Goal: Task Accomplishment & Management: Manage account settings

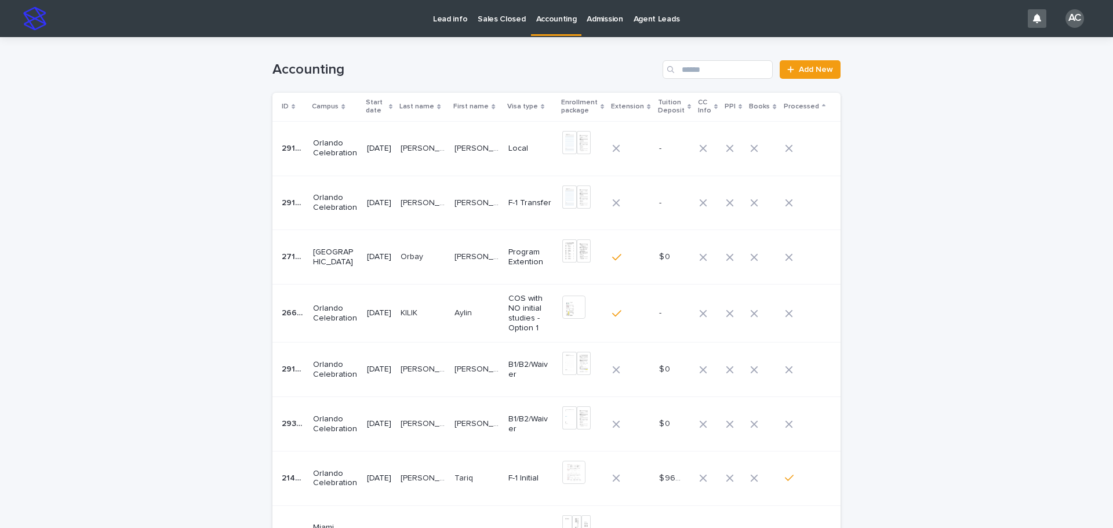
click at [445, 312] on p at bounding box center [422, 313] width 45 height 10
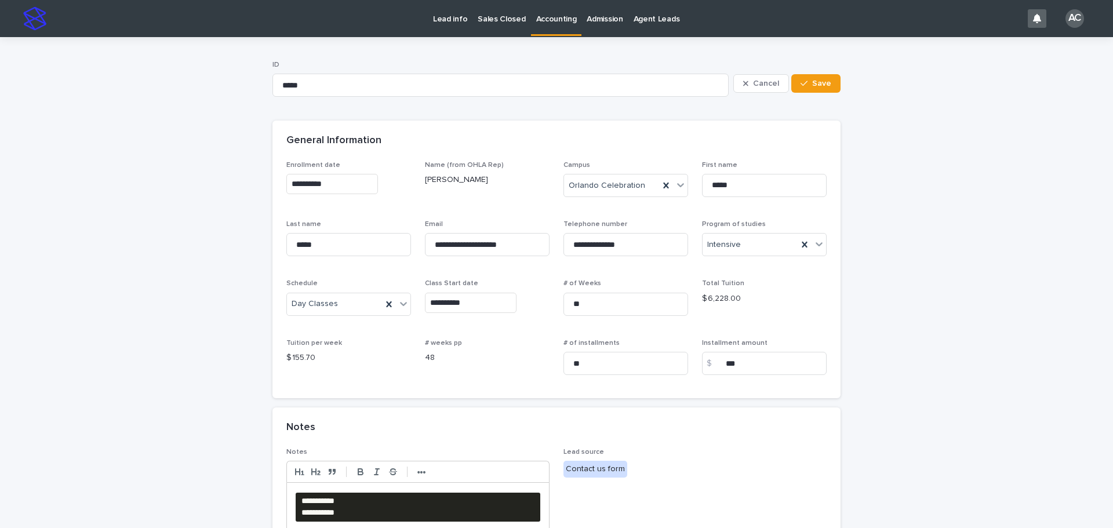
scroll to position [116, 0]
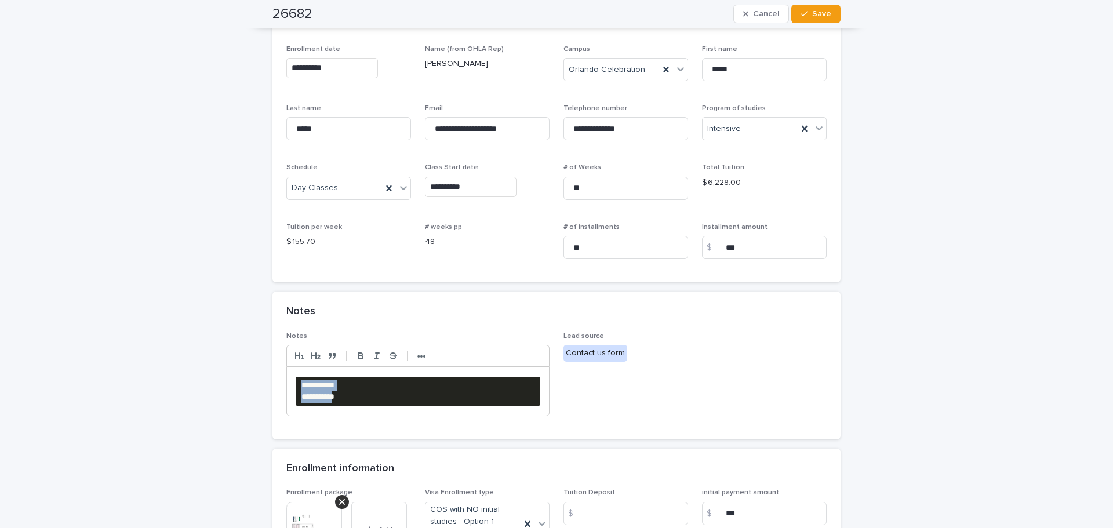
drag, startPoint x: 407, startPoint y: 398, endPoint x: 220, endPoint y: 361, distance: 191.3
click at [220, 361] on div "**********" at bounding box center [556, 311] width 1113 height 781
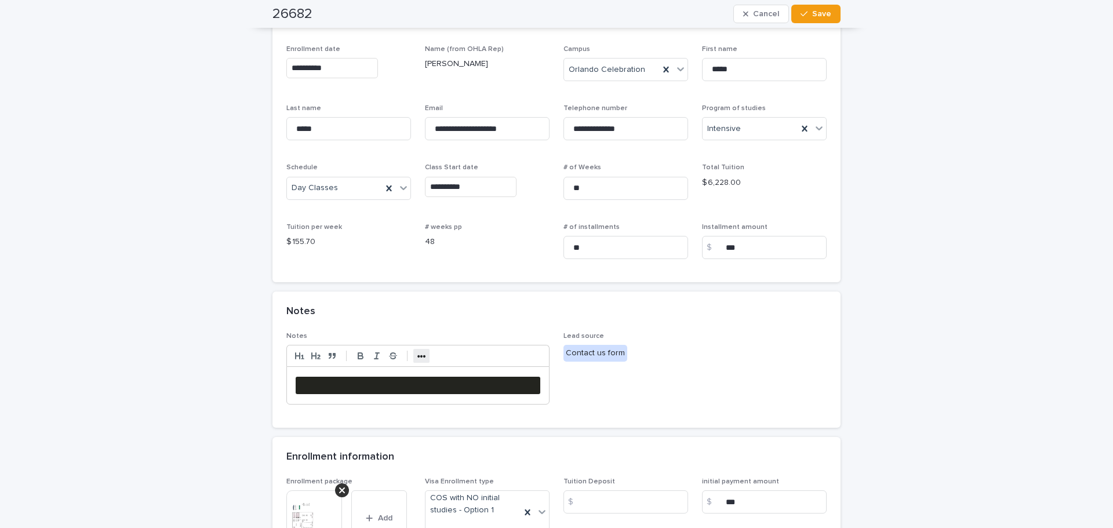
click at [417, 357] on strong "•••" at bounding box center [421, 356] width 9 height 9
click at [514, 354] on icon "button" at bounding box center [514, 356] width 10 height 10
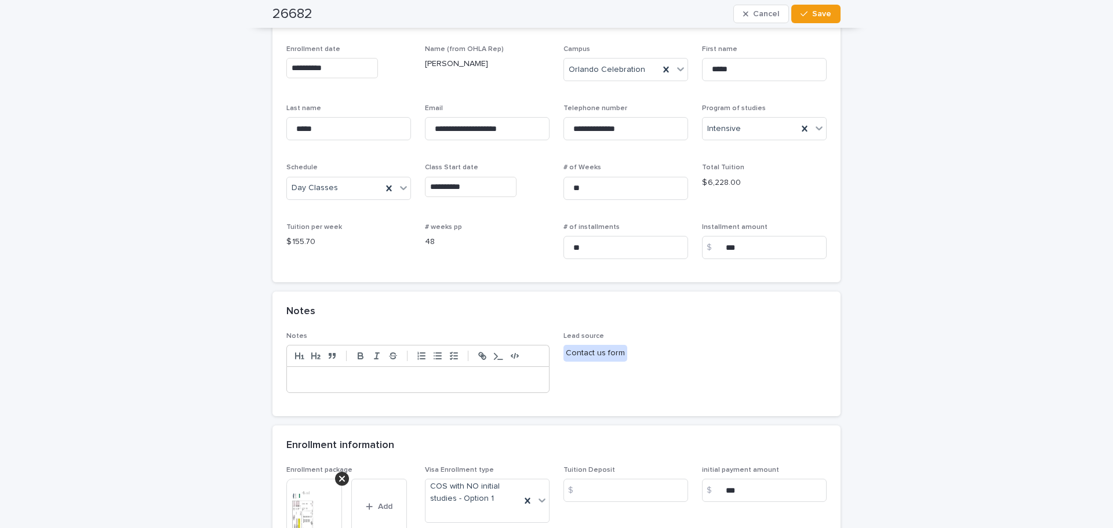
scroll to position [0, 0]
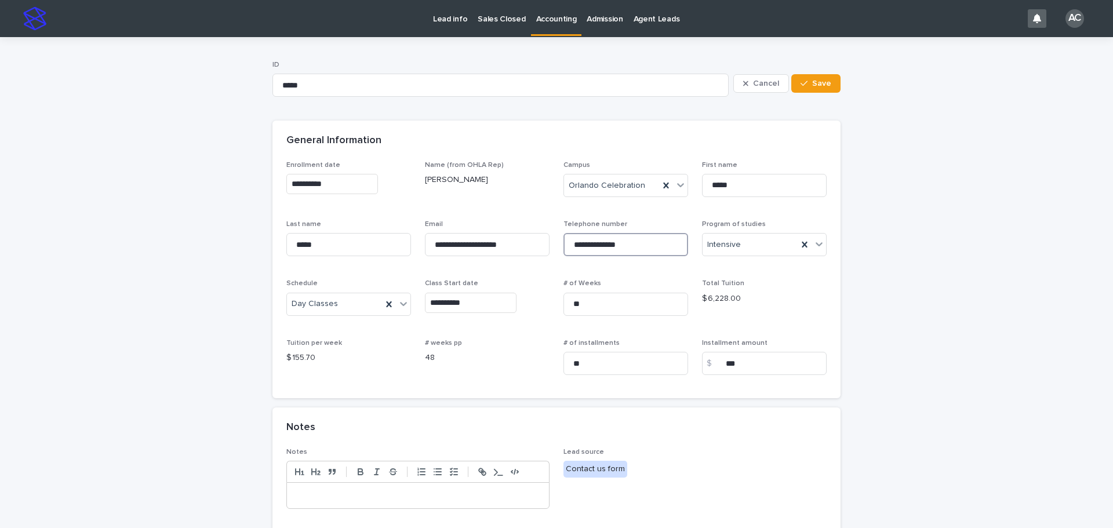
click at [628, 240] on input "**********" at bounding box center [625, 244] width 125 height 23
drag, startPoint x: 606, startPoint y: 242, endPoint x: 637, endPoint y: 279, distance: 48.2
click at [606, 243] on input "**********" at bounding box center [625, 244] width 125 height 23
type input "**********"
click at [513, 253] on input "**********" at bounding box center [487, 244] width 125 height 23
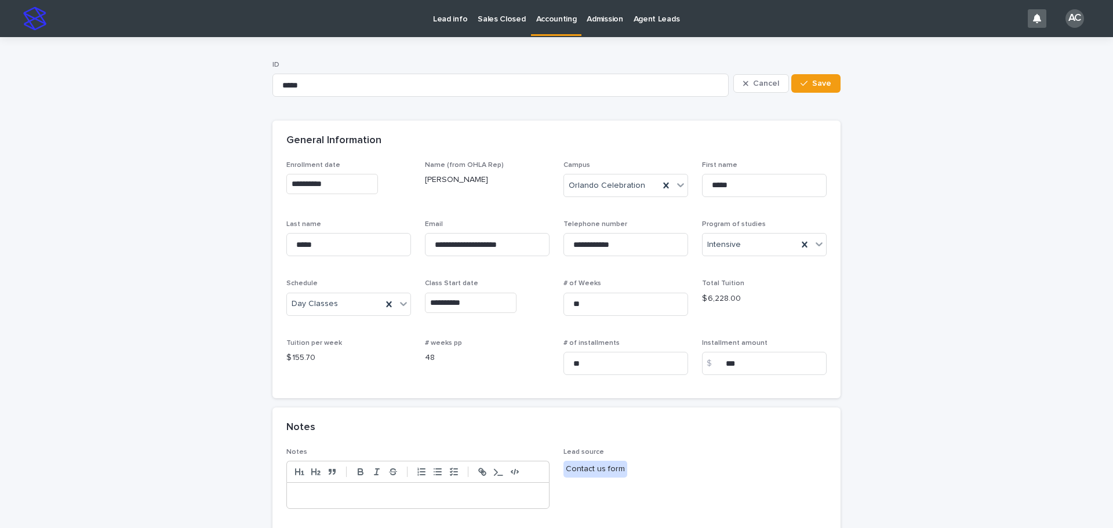
drag, startPoint x: 1034, startPoint y: 231, endPoint x: 1018, endPoint y: 227, distance: 16.3
click at [1034, 231] on div "**********" at bounding box center [556, 416] width 1113 height 758
click at [553, 22] on p "Accounting" at bounding box center [556, 12] width 41 height 24
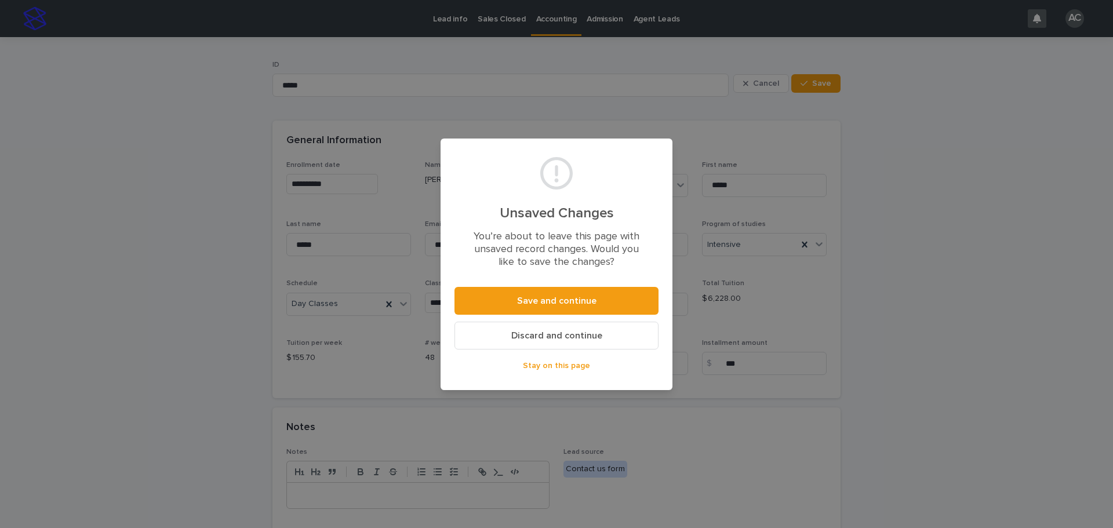
drag, startPoint x: 583, startPoint y: 363, endPoint x: 703, endPoint y: 363, distance: 120.0
click at [582, 363] on span "Stay on this page" at bounding box center [556, 366] width 67 height 8
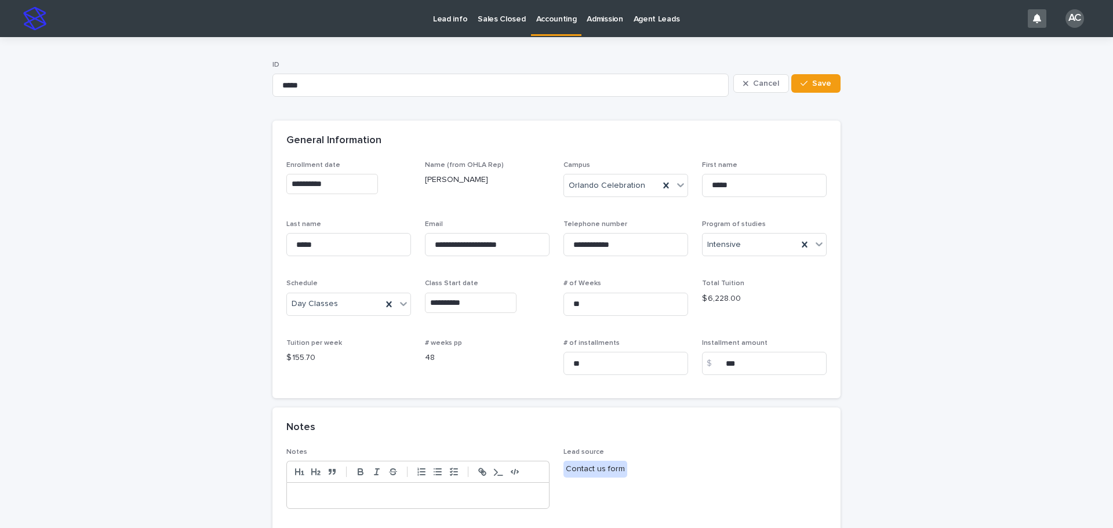
click at [997, 308] on div "**********" at bounding box center [556, 416] width 1113 height 758
click at [551, 10] on p "Accounting" at bounding box center [556, 12] width 41 height 24
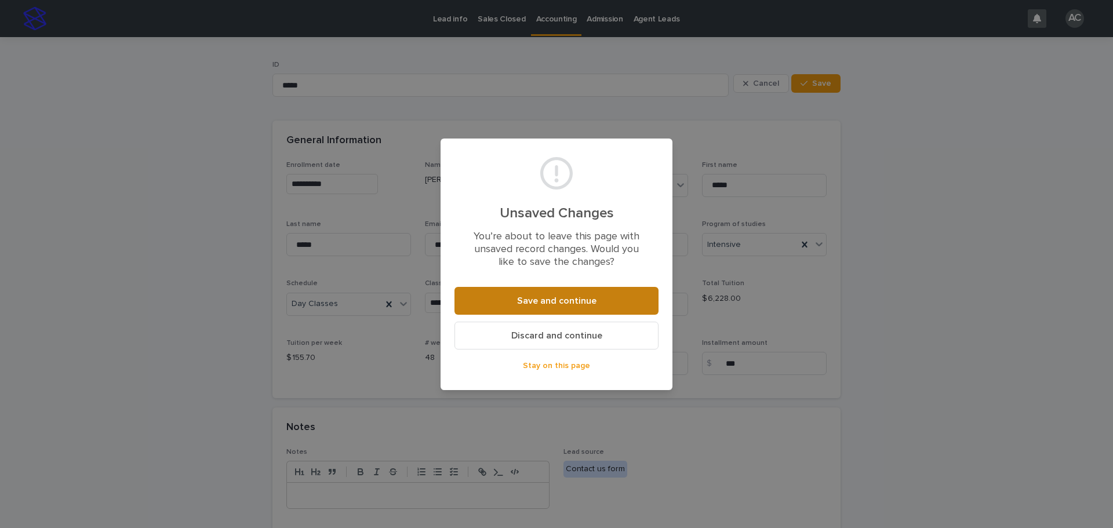
click at [585, 299] on span "Save and continue" at bounding box center [556, 300] width 79 height 9
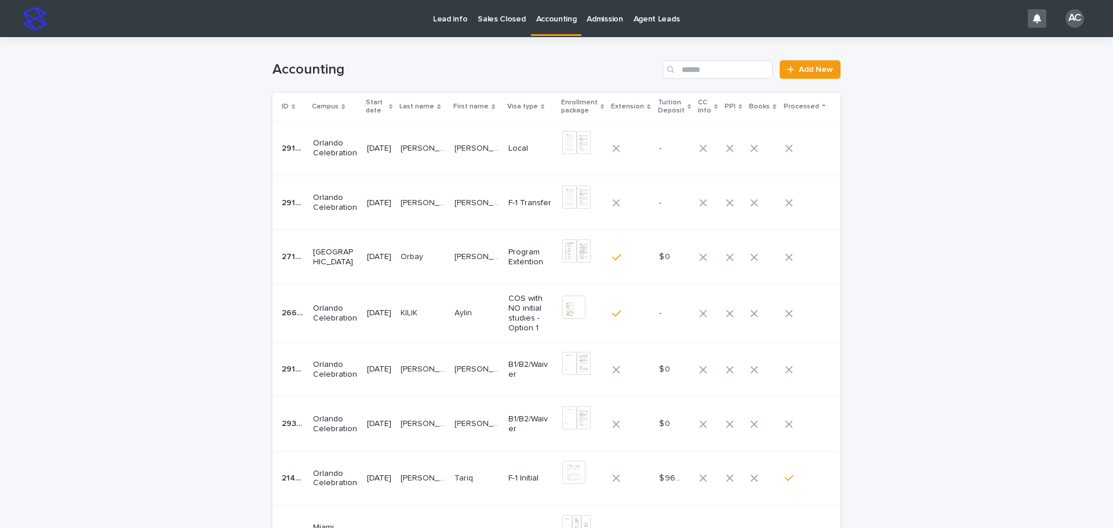
click at [414, 152] on p "[PERSON_NAME] [PERSON_NAME]" at bounding box center [423, 147] width 47 height 12
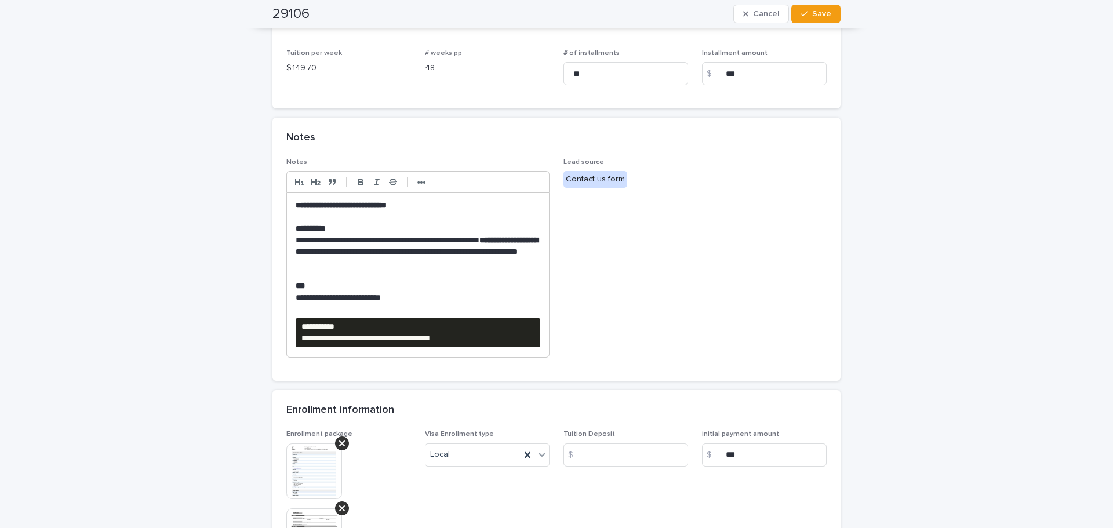
scroll to position [348, 0]
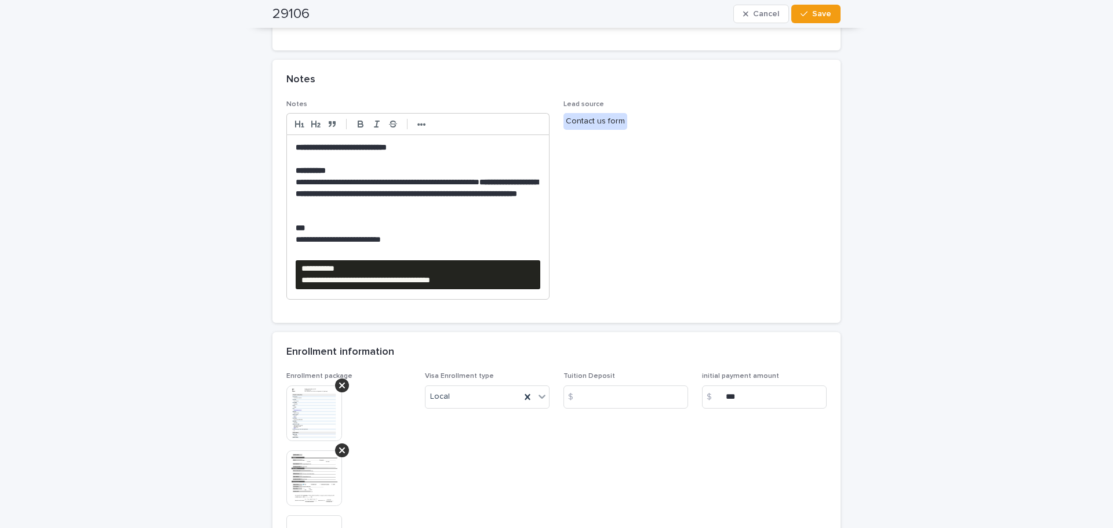
click at [66, 278] on div "**********" at bounding box center [556, 200] width 1113 height 1022
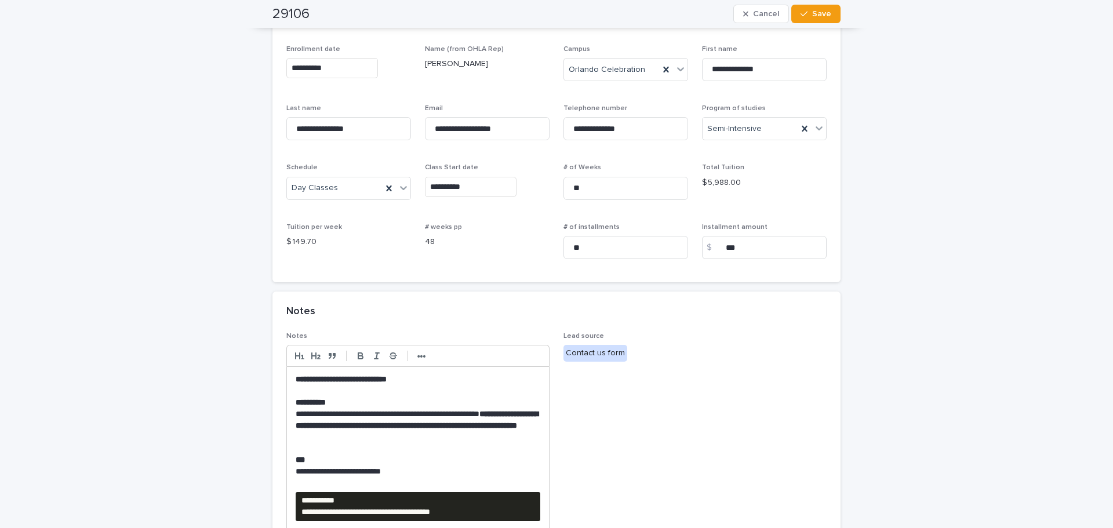
scroll to position [0, 0]
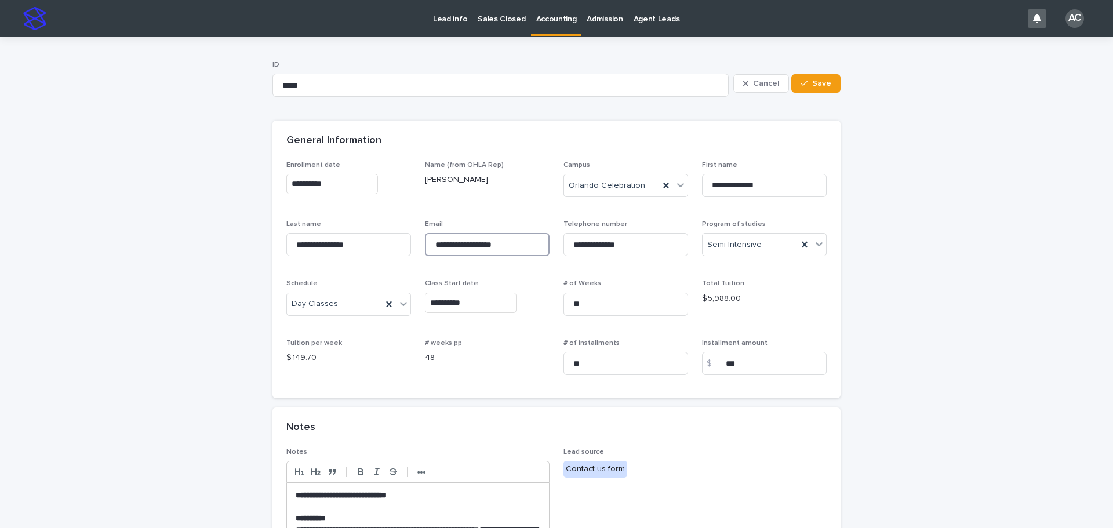
click at [520, 239] on input "**********" at bounding box center [487, 244] width 125 height 23
drag, startPoint x: 607, startPoint y: 240, endPoint x: 636, endPoint y: 265, distance: 38.2
click at [608, 244] on input "**********" at bounding box center [625, 244] width 125 height 23
type input "**********"
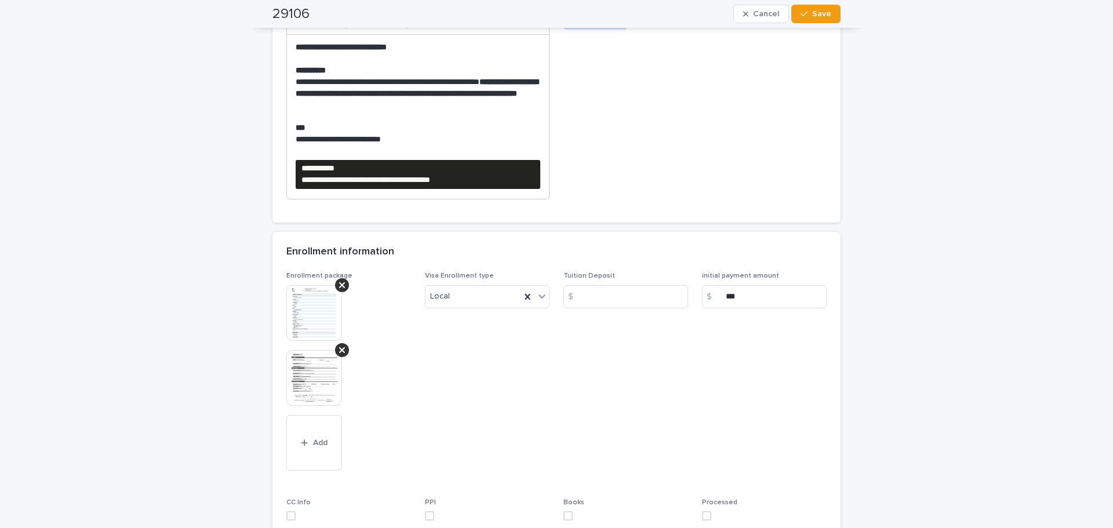
scroll to position [390, 0]
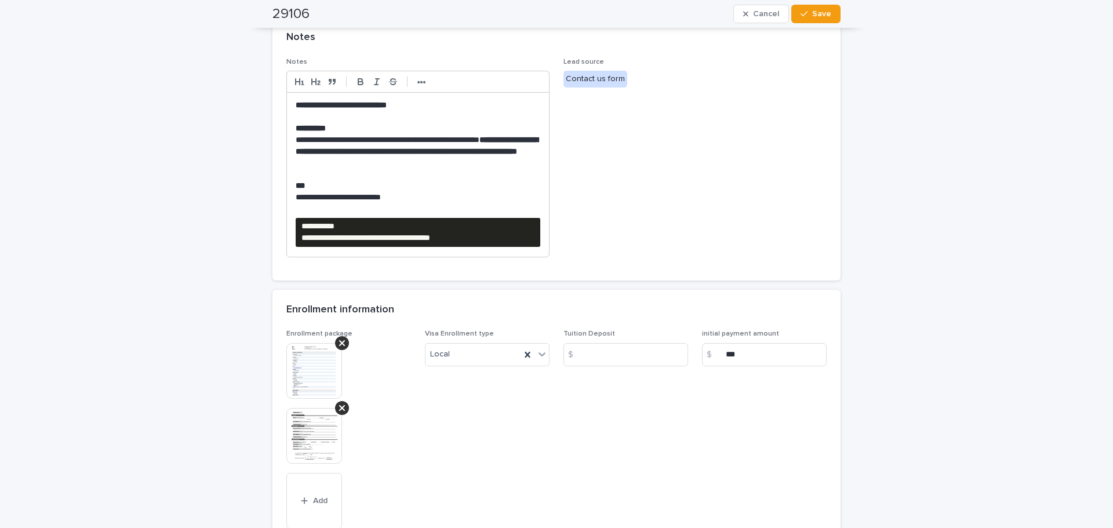
click at [293, 376] on img at bounding box center [314, 371] width 56 height 56
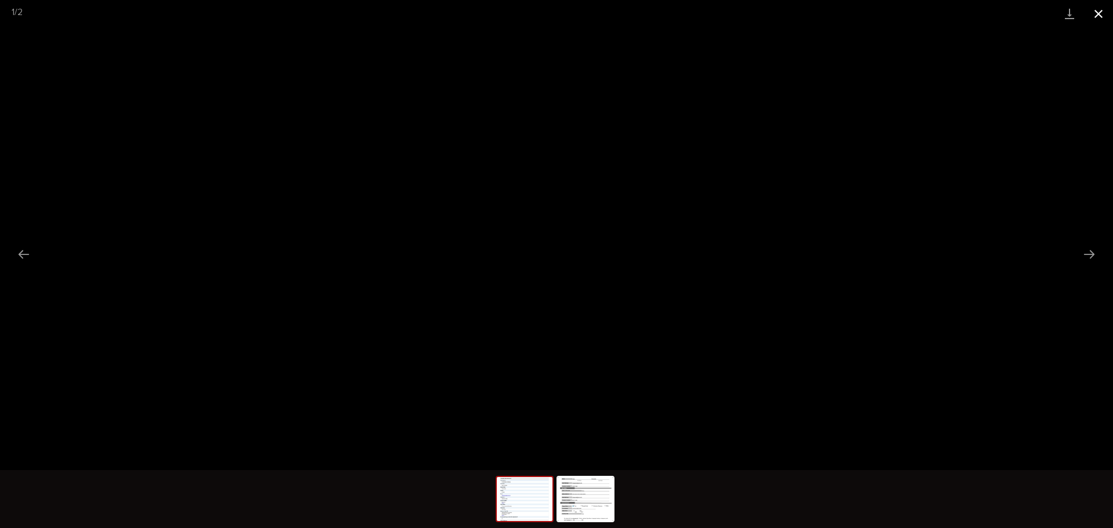
click at [1098, 9] on button "Close gallery" at bounding box center [1098, 13] width 29 height 27
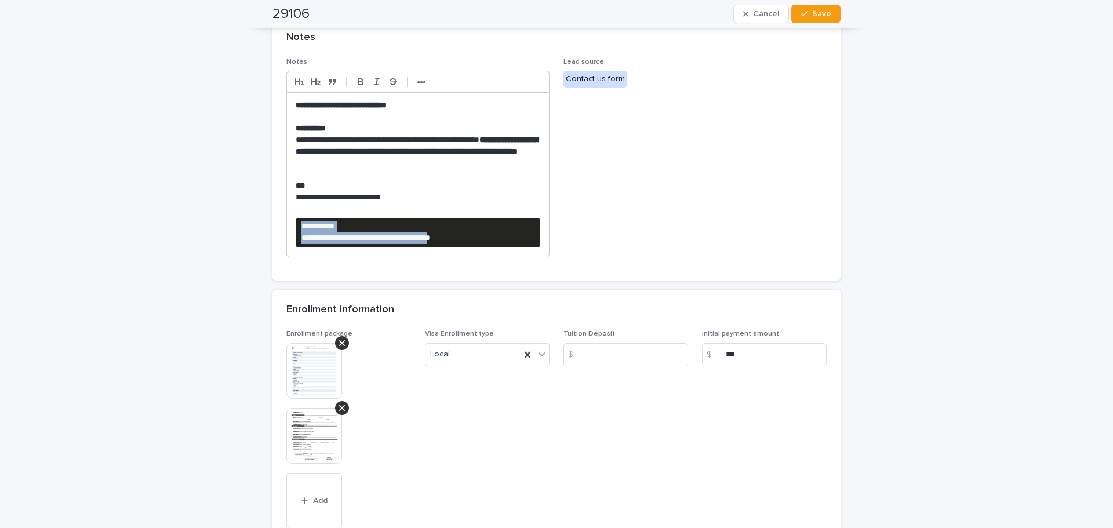
drag, startPoint x: 533, startPoint y: 242, endPoint x: 295, endPoint y: 225, distance: 238.7
click at [296, 225] on pre "**********" at bounding box center [418, 232] width 245 height 29
click at [423, 85] on button "•••" at bounding box center [421, 82] width 16 height 14
click at [516, 89] on button "button" at bounding box center [515, 82] width 16 height 14
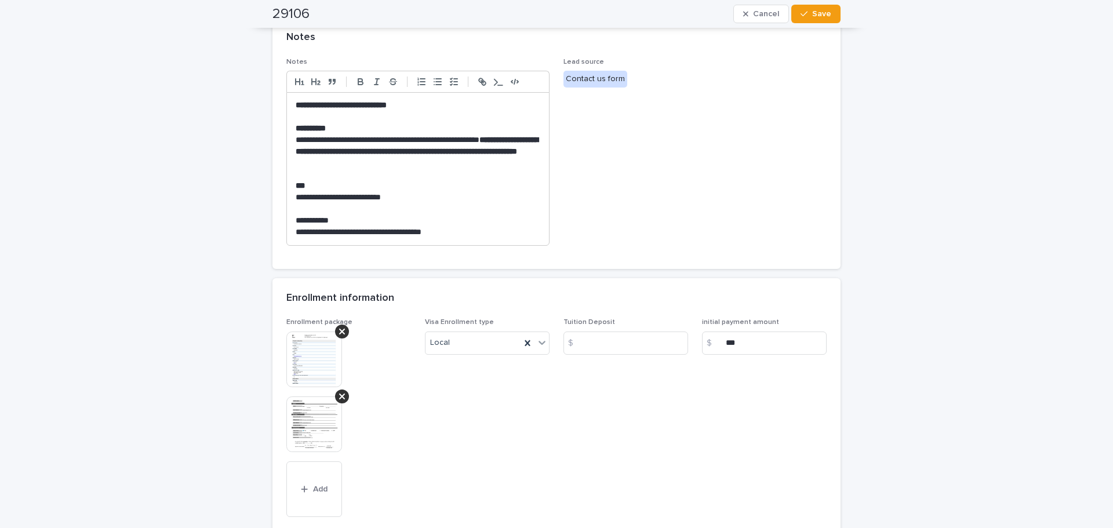
click at [516, 74] on div at bounding box center [417, 81] width 263 height 21
drag, startPoint x: 311, startPoint y: 226, endPoint x: 270, endPoint y: 224, distance: 40.6
click at [272, 224] on div "**********" at bounding box center [556, 163] width 568 height 211
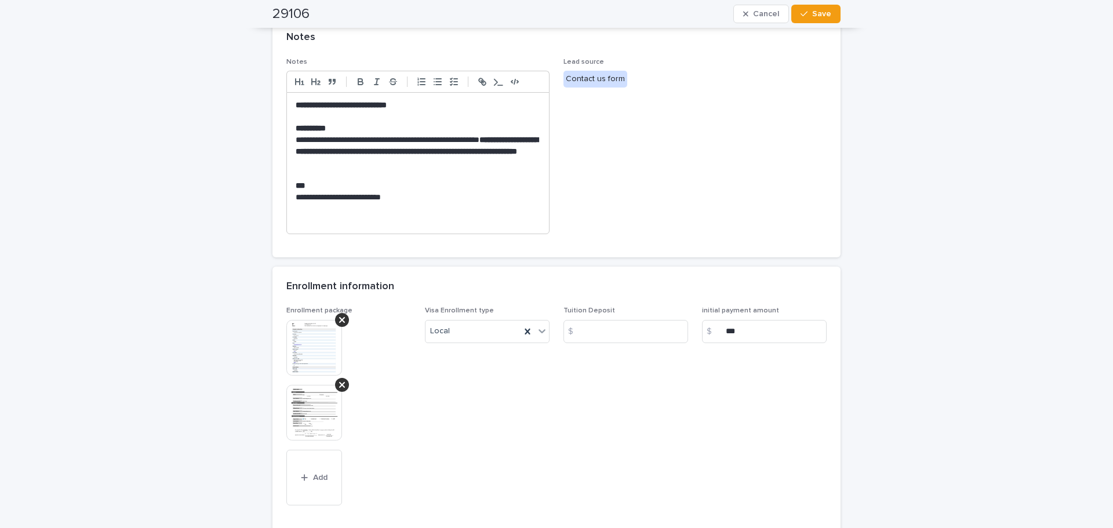
drag, startPoint x: 343, startPoint y: 388, endPoint x: 320, endPoint y: 392, distance: 23.0
click at [335, 389] on div at bounding box center [342, 385] width 14 height 14
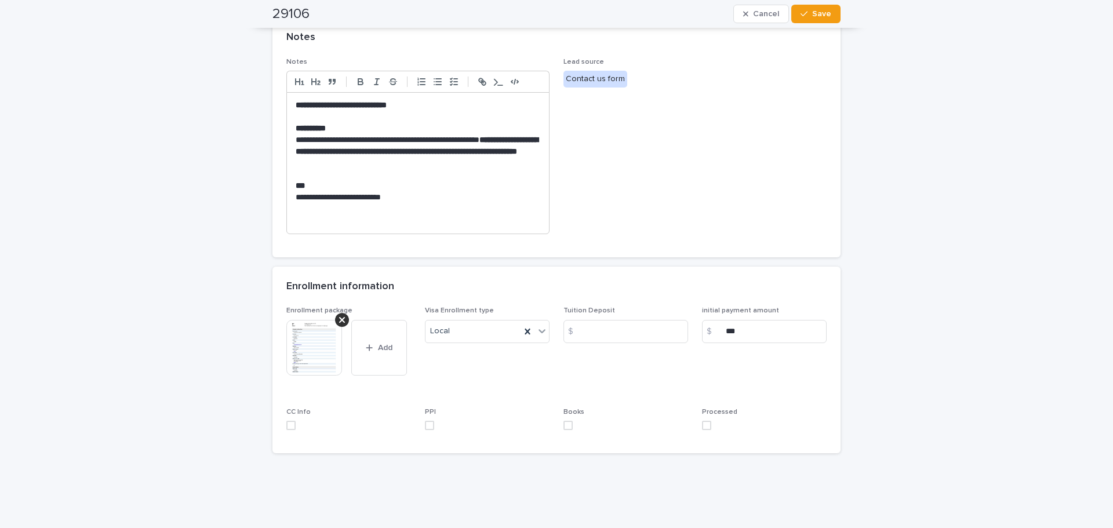
scroll to position [327, 0]
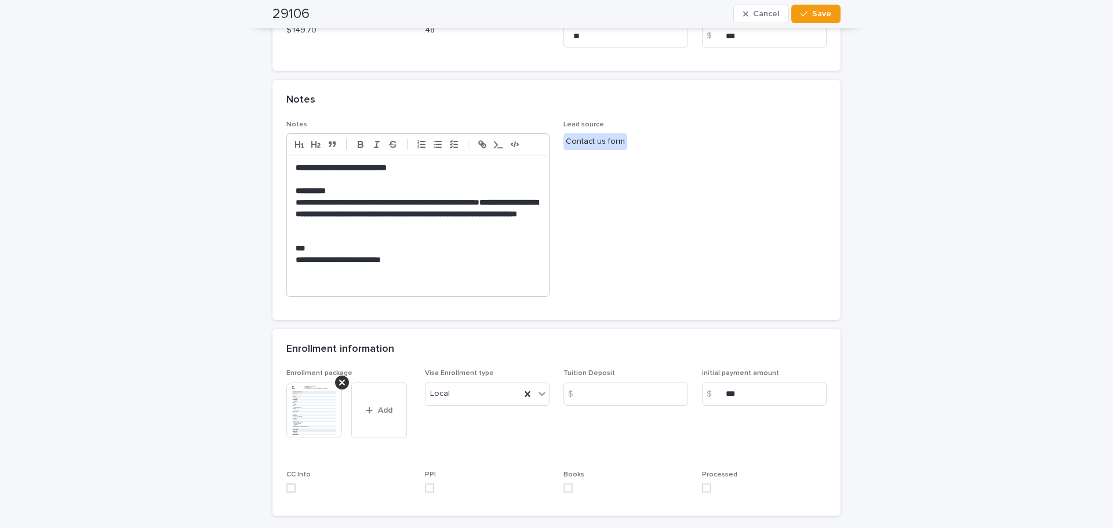
click at [315, 423] on img at bounding box center [314, 410] width 56 height 56
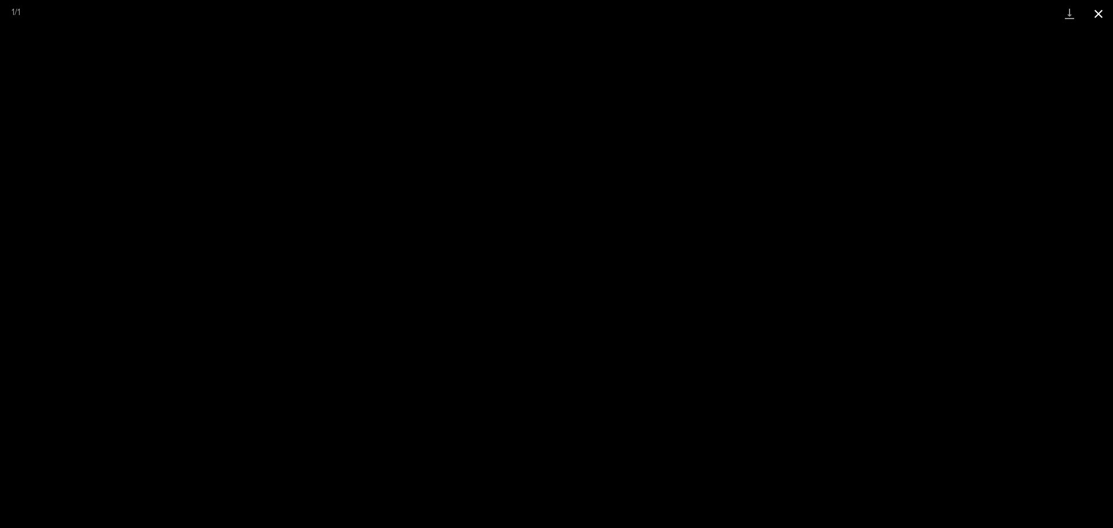
click at [1096, 16] on button "Close gallery" at bounding box center [1098, 13] width 29 height 27
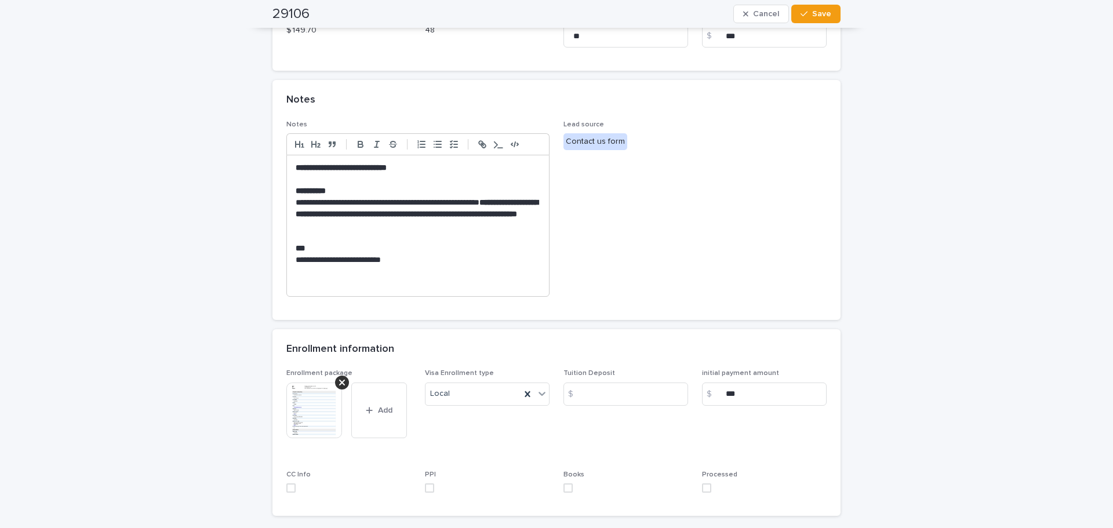
scroll to position [416, 0]
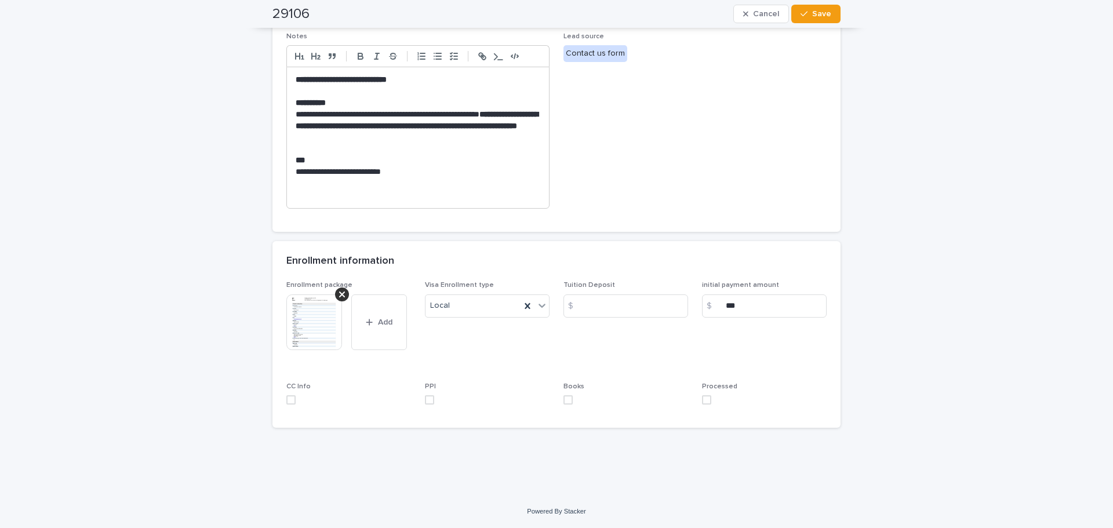
drag, startPoint x: 285, startPoint y: 396, endPoint x: 320, endPoint y: 395, distance: 34.8
click at [286, 396] on span at bounding box center [290, 399] width 9 height 9
click at [428, 398] on span at bounding box center [429, 399] width 9 height 9
click at [566, 403] on span at bounding box center [567, 399] width 9 height 9
click at [702, 402] on span at bounding box center [706, 399] width 9 height 9
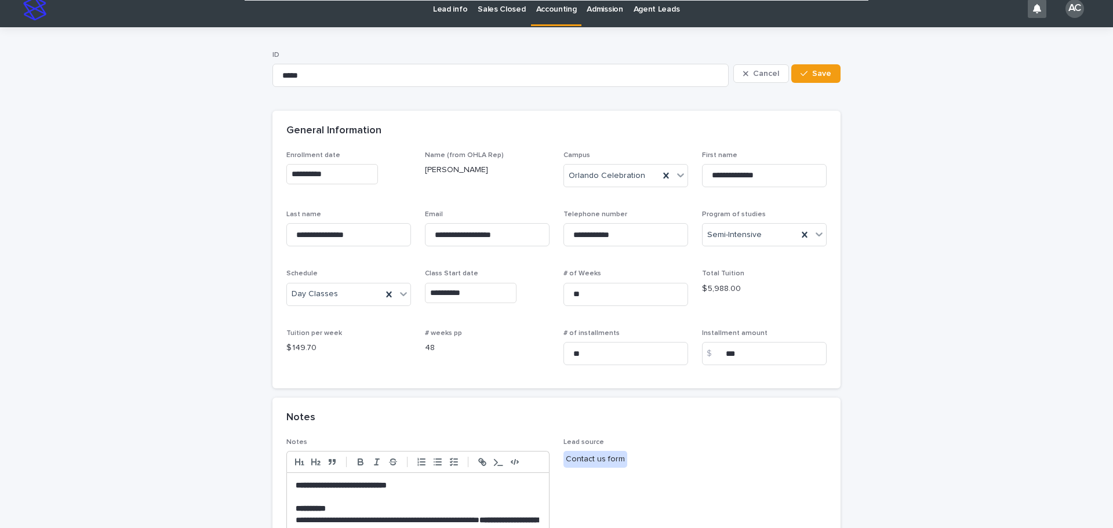
scroll to position [0, 0]
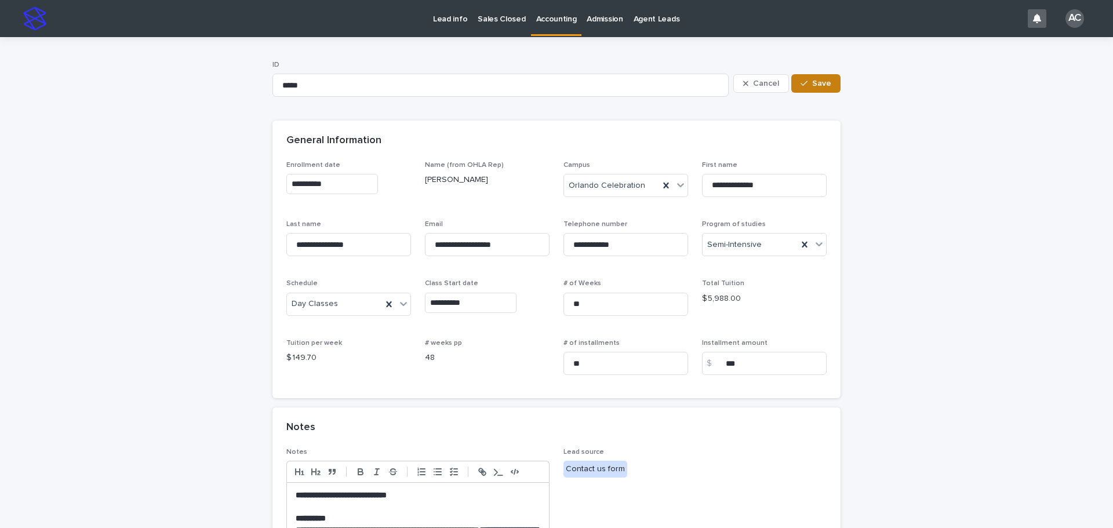
click at [831, 85] on button "Save" at bounding box center [815, 83] width 49 height 19
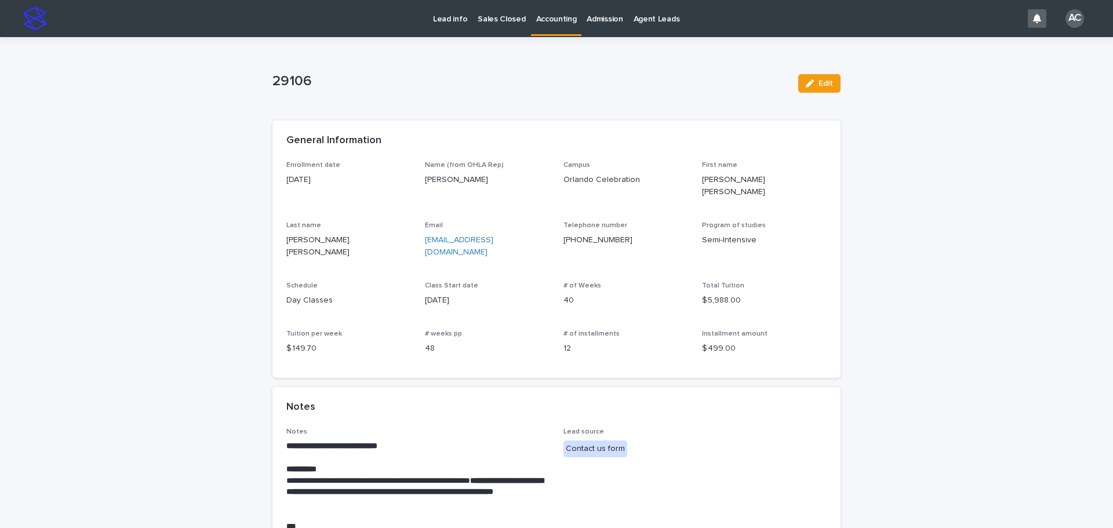
click at [561, 32] on link "Accounting" at bounding box center [556, 17] width 51 height 34
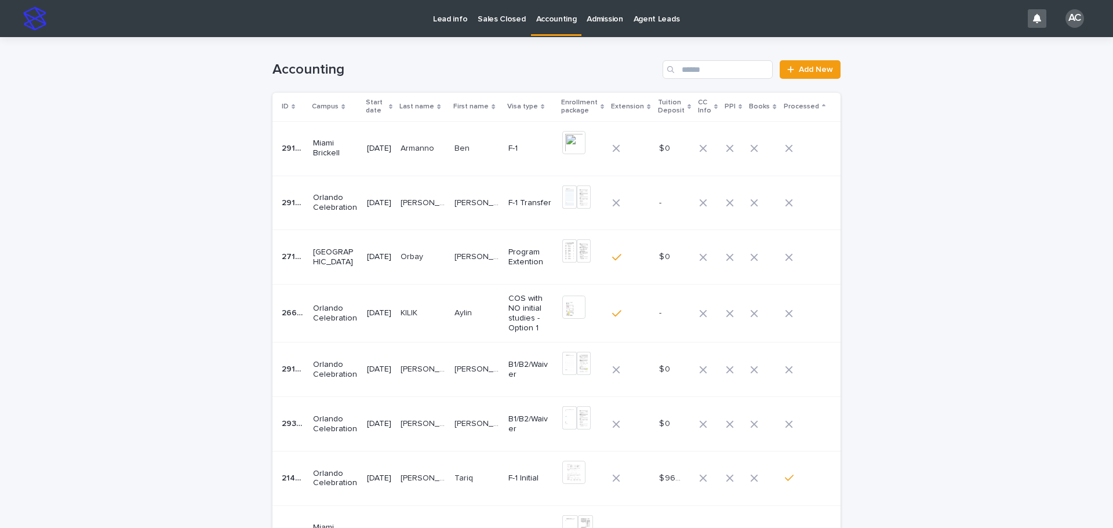
click at [377, 427] on p "[DATE]" at bounding box center [379, 424] width 24 height 10
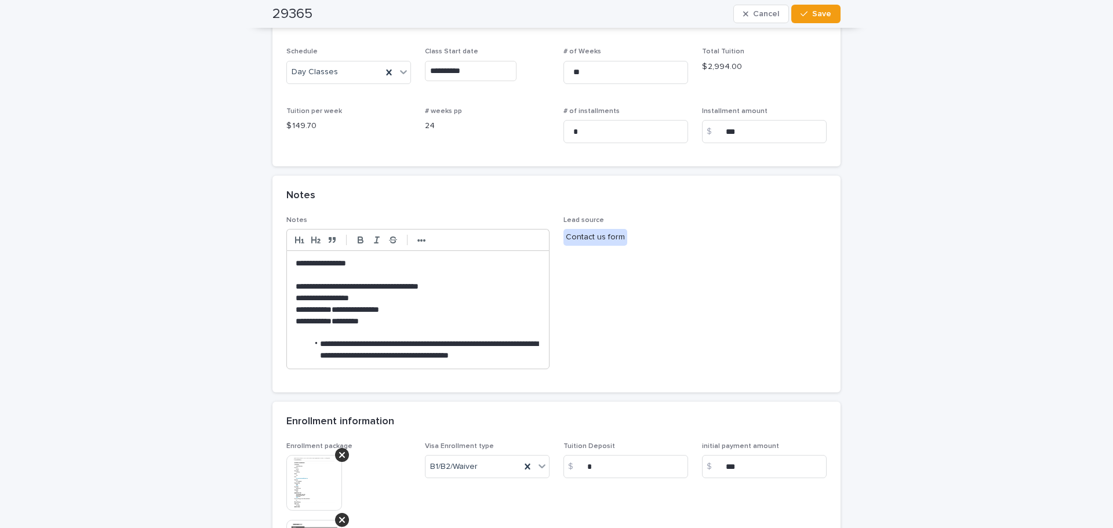
scroll to position [464, 0]
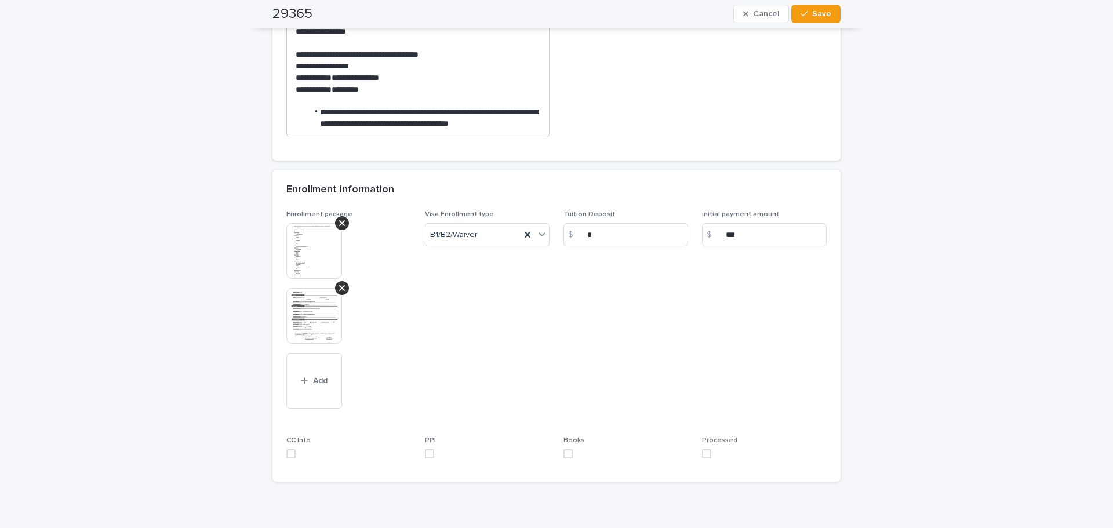
click at [327, 326] on img at bounding box center [314, 316] width 56 height 56
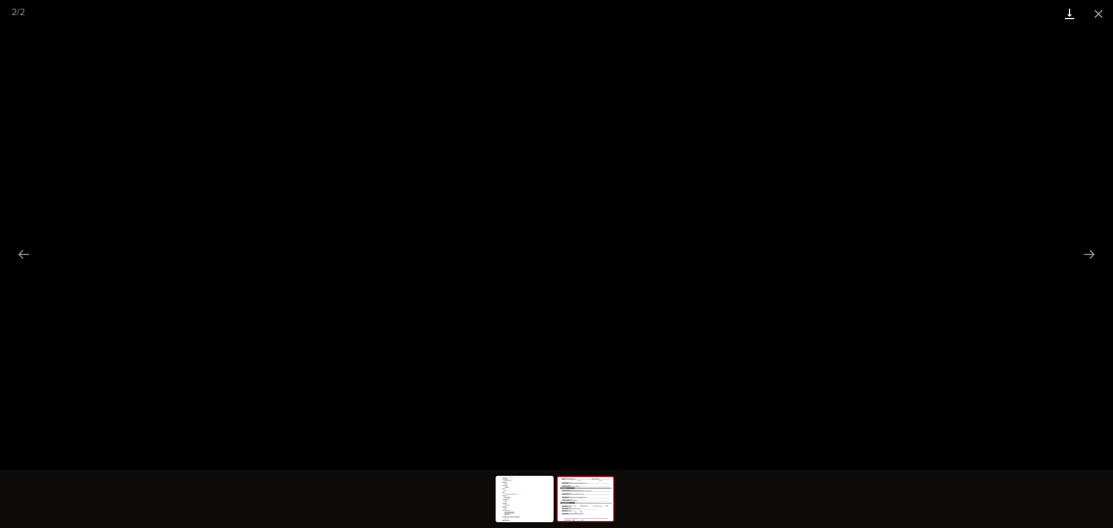
click at [1072, 12] on link "Download" at bounding box center [1069, 13] width 29 height 27
click at [1099, 14] on button "Close gallery" at bounding box center [1098, 13] width 29 height 27
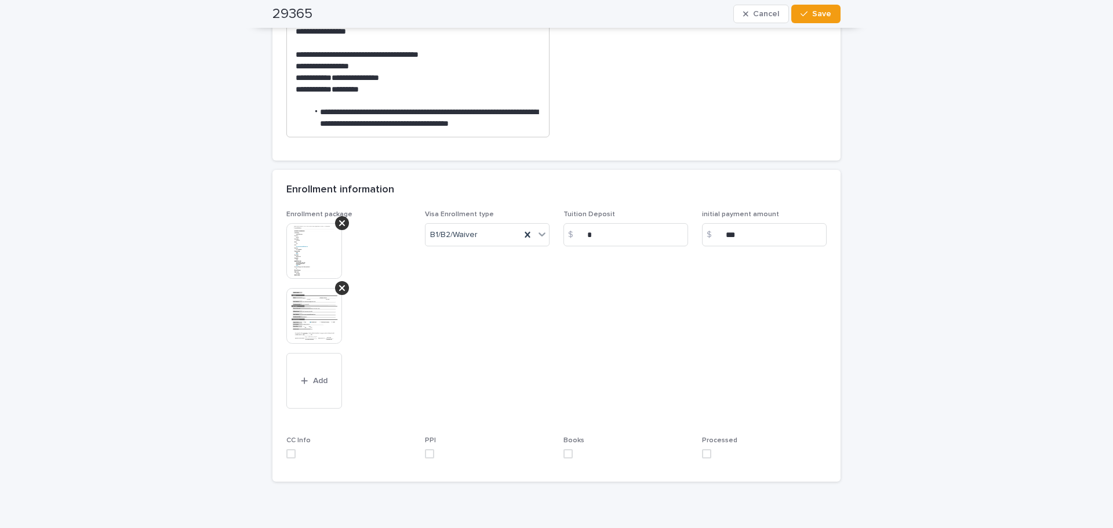
click at [304, 264] on img at bounding box center [314, 251] width 56 height 56
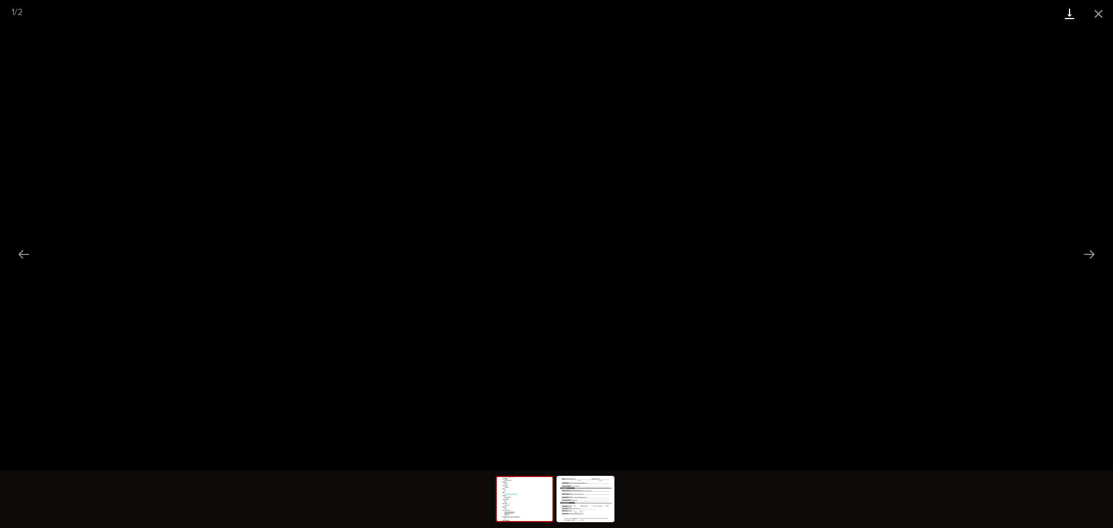
click at [1066, 12] on link "Download" at bounding box center [1069, 13] width 29 height 27
drag, startPoint x: 1109, startPoint y: 10, endPoint x: 1047, endPoint y: 19, distance: 62.5
click at [1108, 10] on button "Close gallery" at bounding box center [1098, 13] width 29 height 27
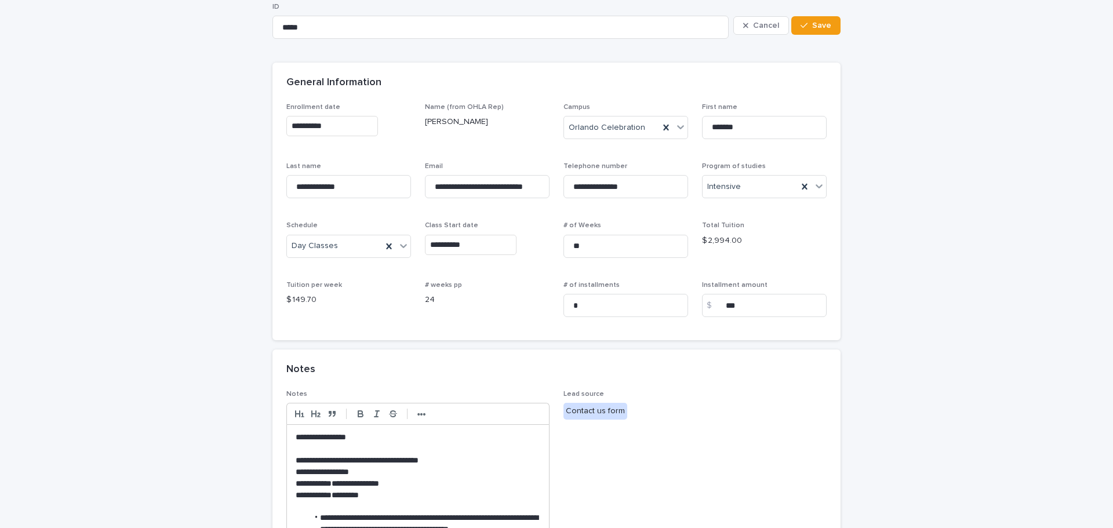
scroll to position [0, 0]
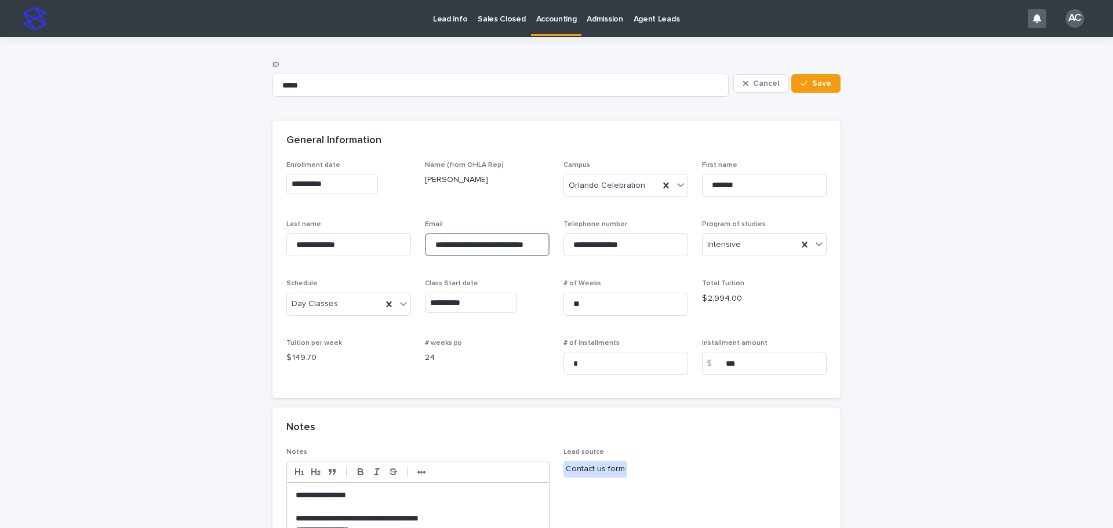
click at [487, 242] on input "**********" at bounding box center [487, 244] width 125 height 23
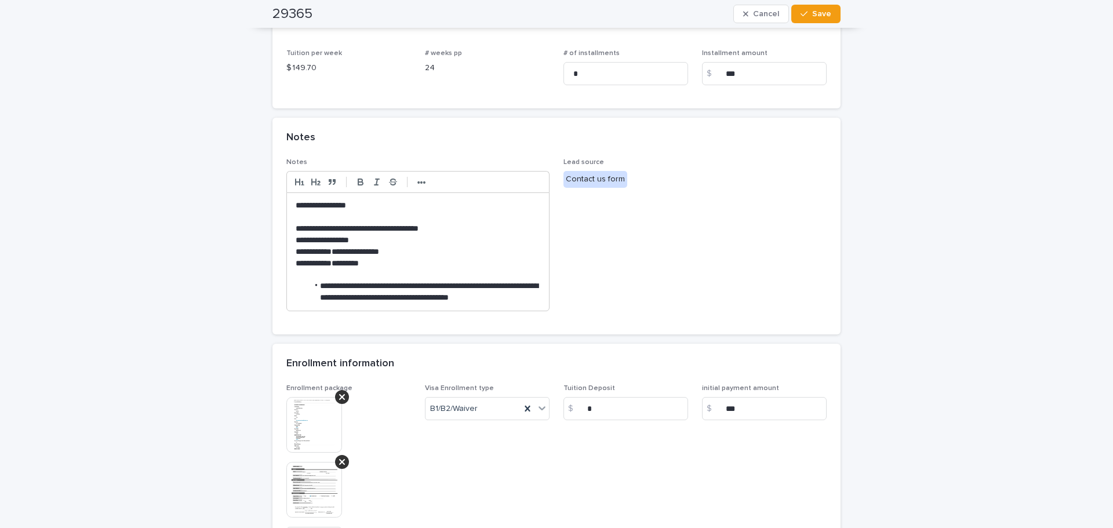
scroll to position [464, 0]
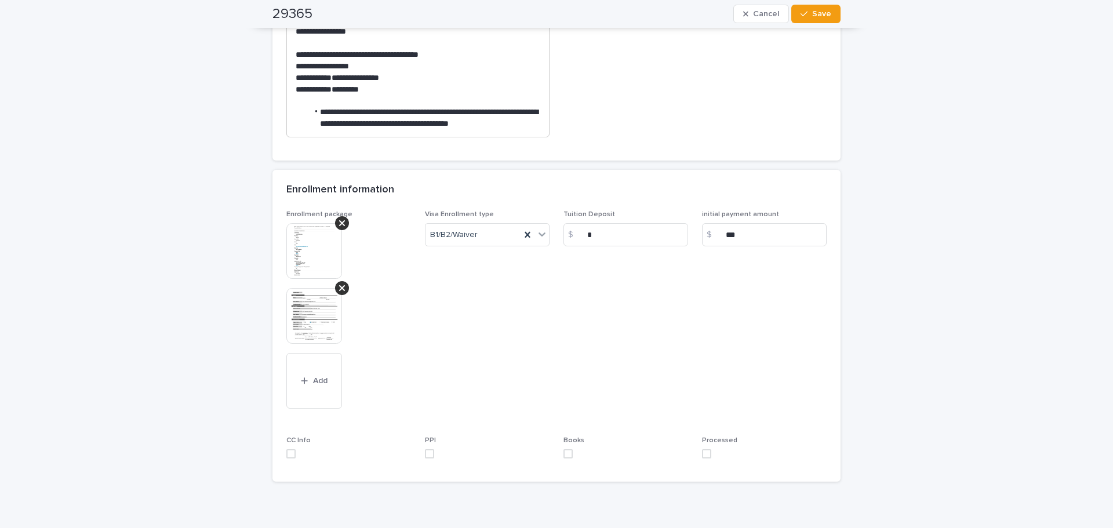
click at [308, 242] on img at bounding box center [314, 251] width 56 height 56
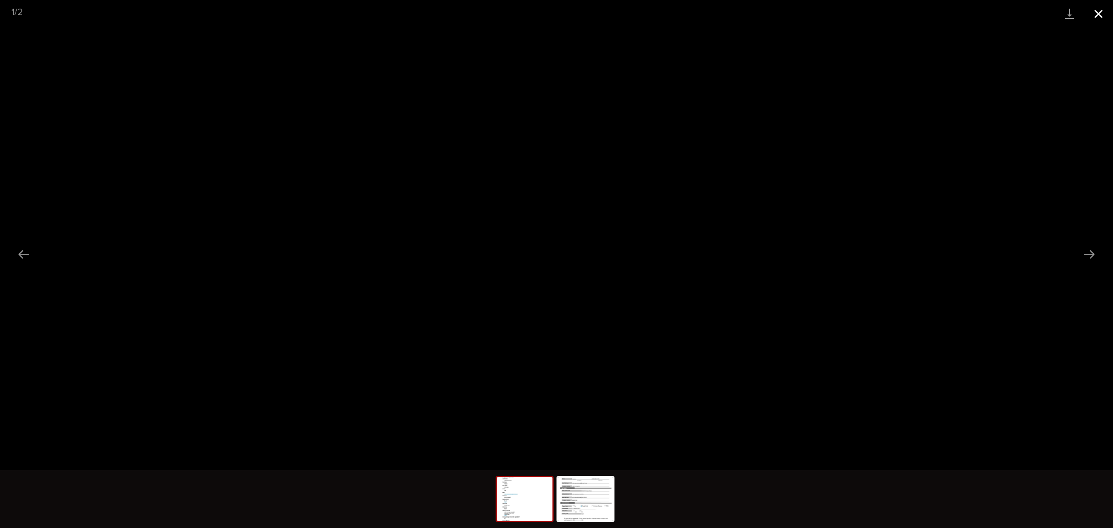
click at [1101, 15] on button "Close gallery" at bounding box center [1098, 13] width 29 height 27
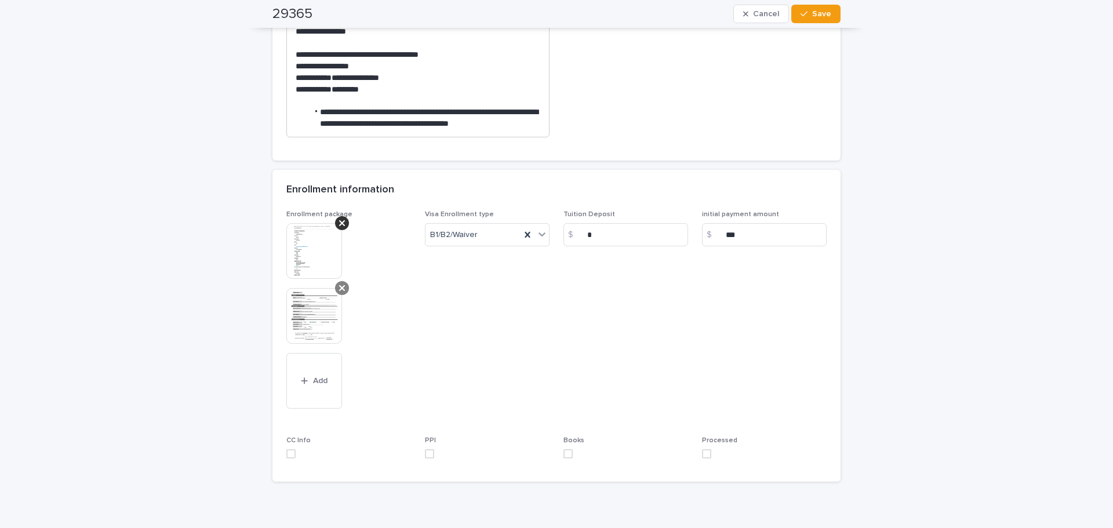
click at [342, 287] on div at bounding box center [342, 288] width 14 height 14
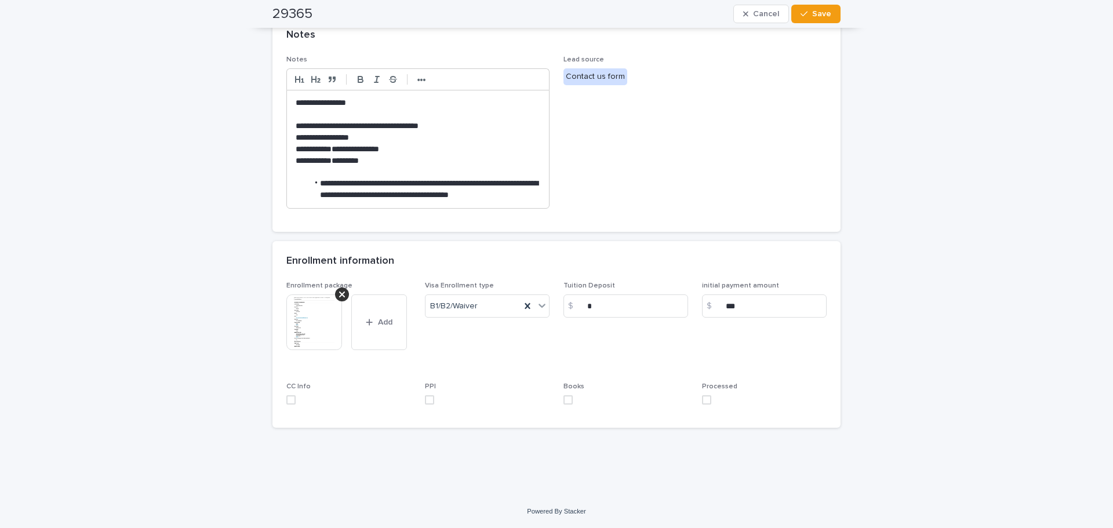
click at [288, 398] on span at bounding box center [290, 399] width 9 height 9
drag, startPoint x: 424, startPoint y: 395, endPoint x: 535, endPoint y: 398, distance: 111.3
click at [425, 395] on span at bounding box center [429, 399] width 9 height 9
click at [566, 399] on span at bounding box center [567, 399] width 9 height 9
click at [702, 400] on span at bounding box center [706, 399] width 9 height 9
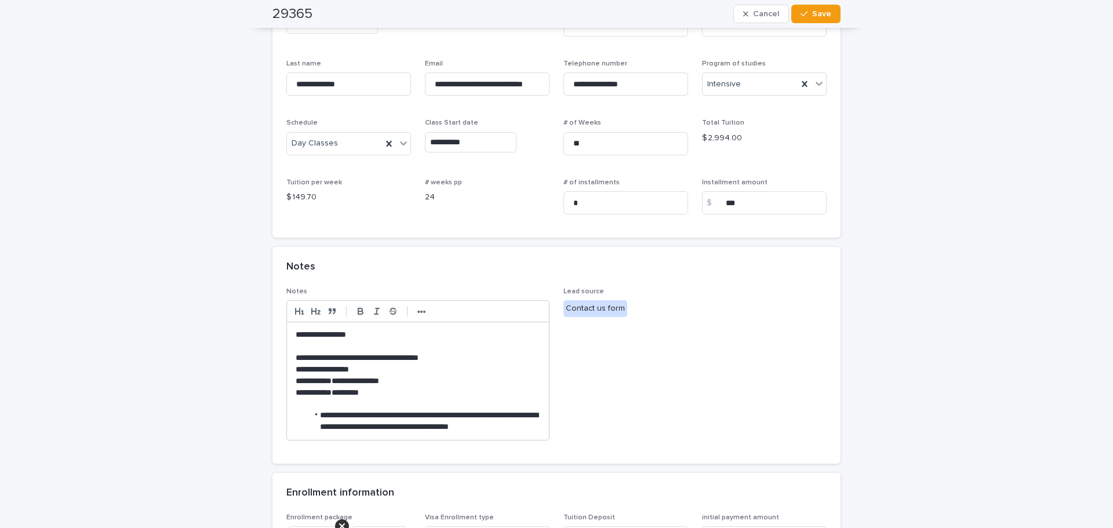
scroll to position [0, 0]
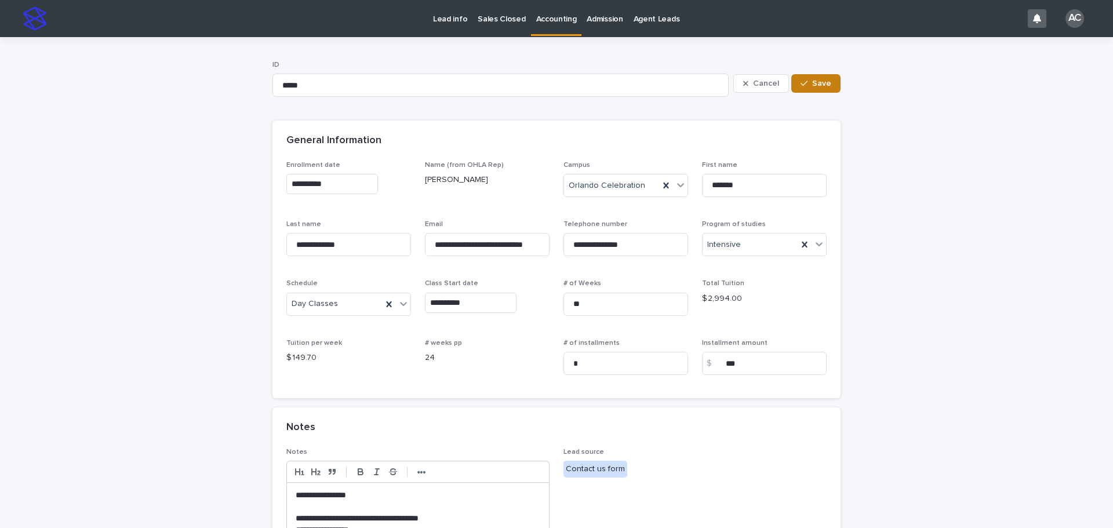
click at [800, 82] on icon "button" at bounding box center [803, 83] width 7 height 8
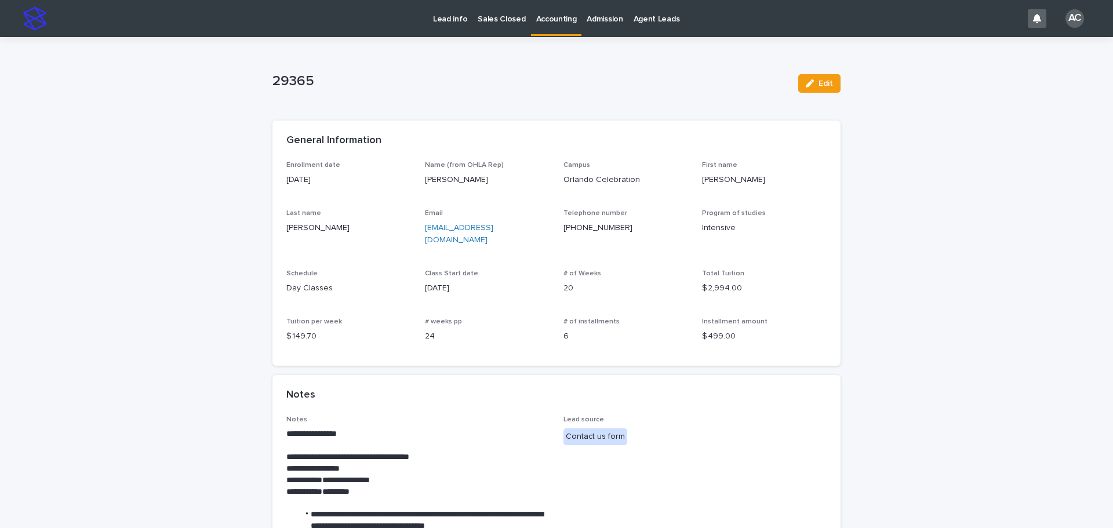
click at [536, 19] on p "Accounting" at bounding box center [556, 12] width 41 height 24
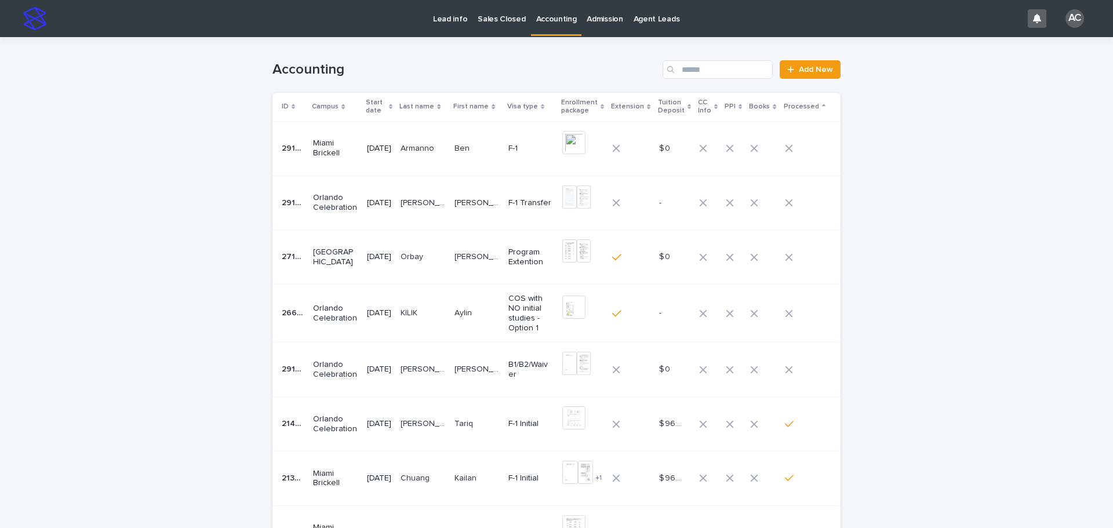
click at [422, 152] on p "Armanno" at bounding box center [418, 147] width 36 height 12
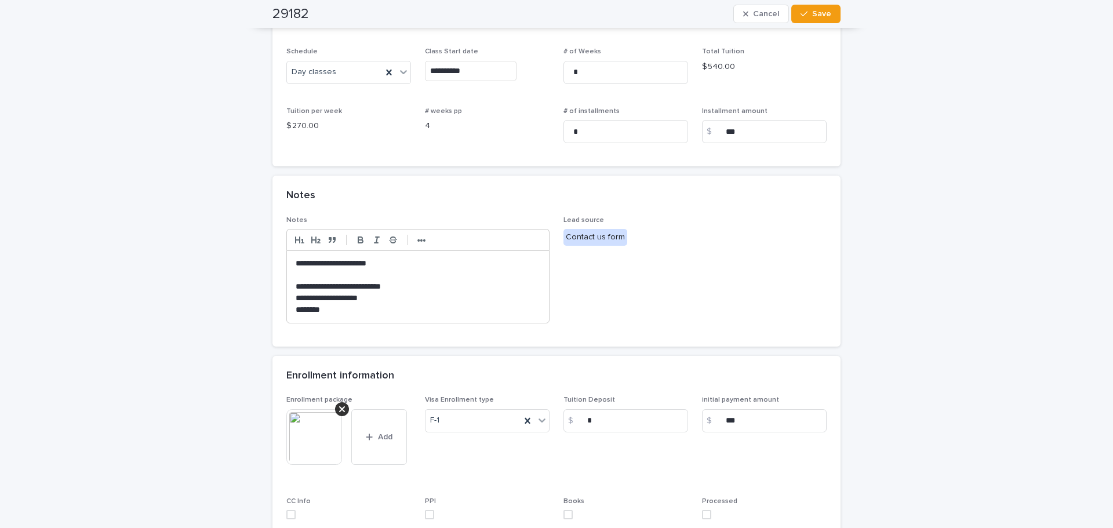
scroll to position [347, 0]
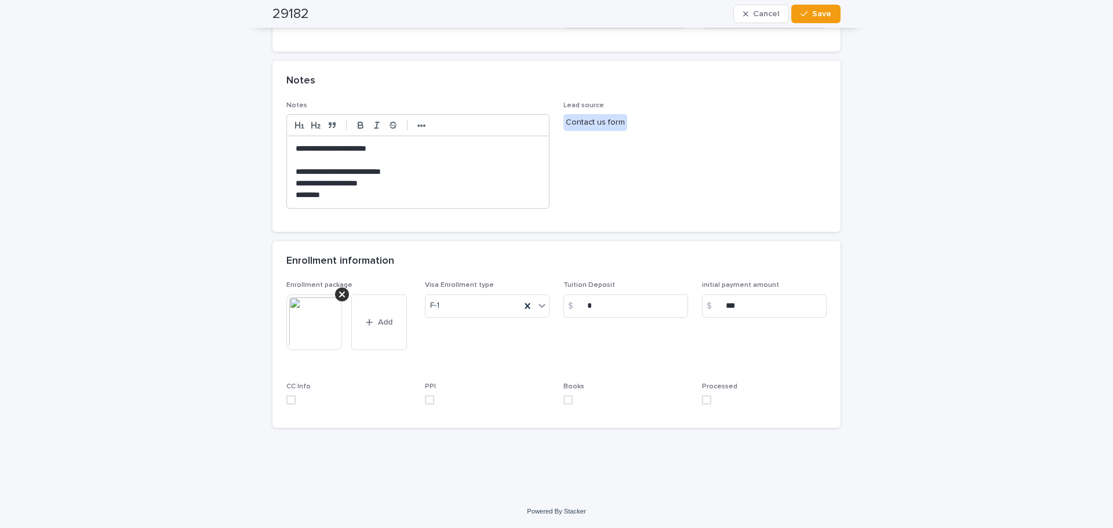
click at [300, 330] on img at bounding box center [314, 322] width 56 height 56
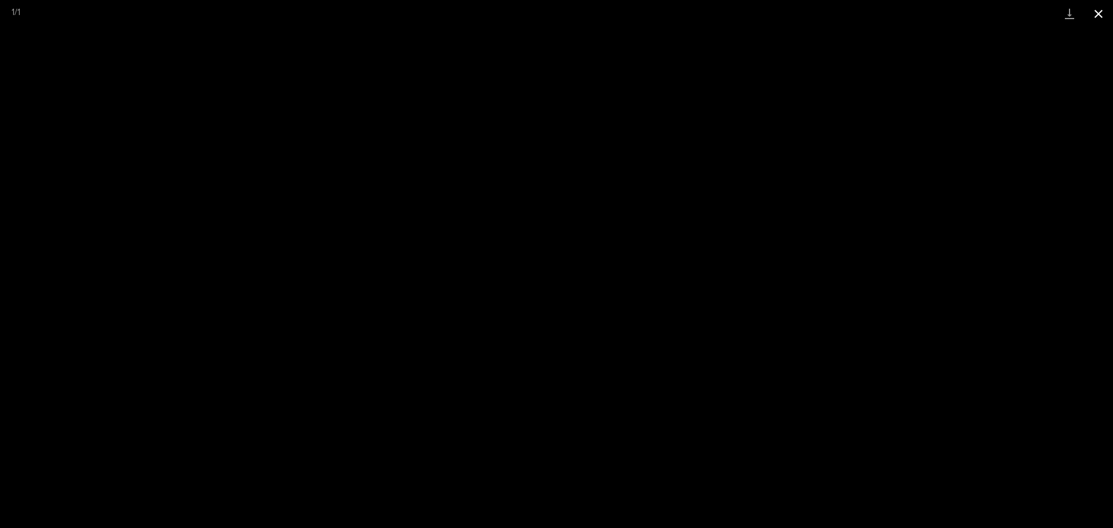
click at [1101, 13] on button "Close gallery" at bounding box center [1098, 13] width 29 height 27
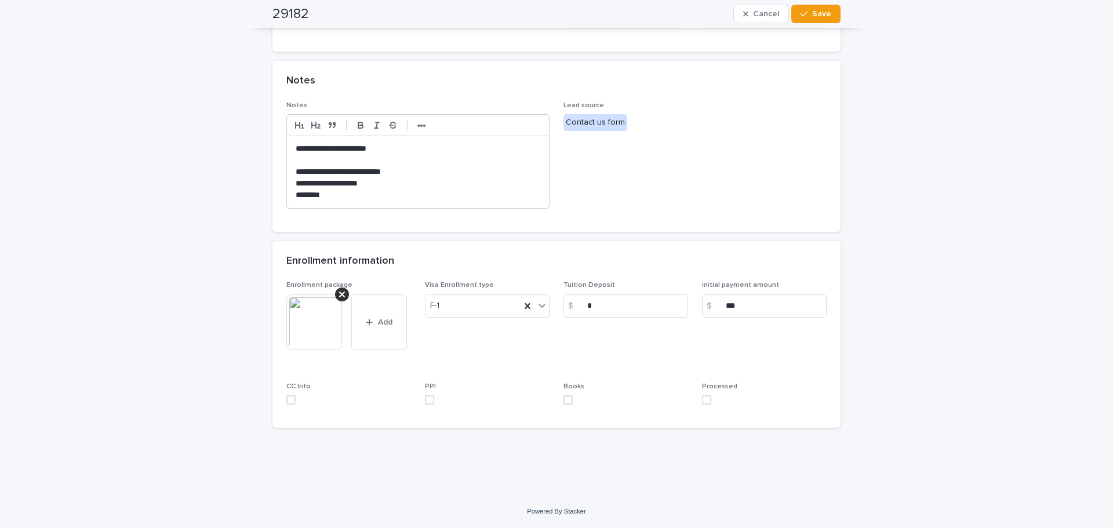
click at [702, 401] on span at bounding box center [706, 399] width 9 height 9
click at [567, 402] on span at bounding box center [567, 399] width 9 height 9
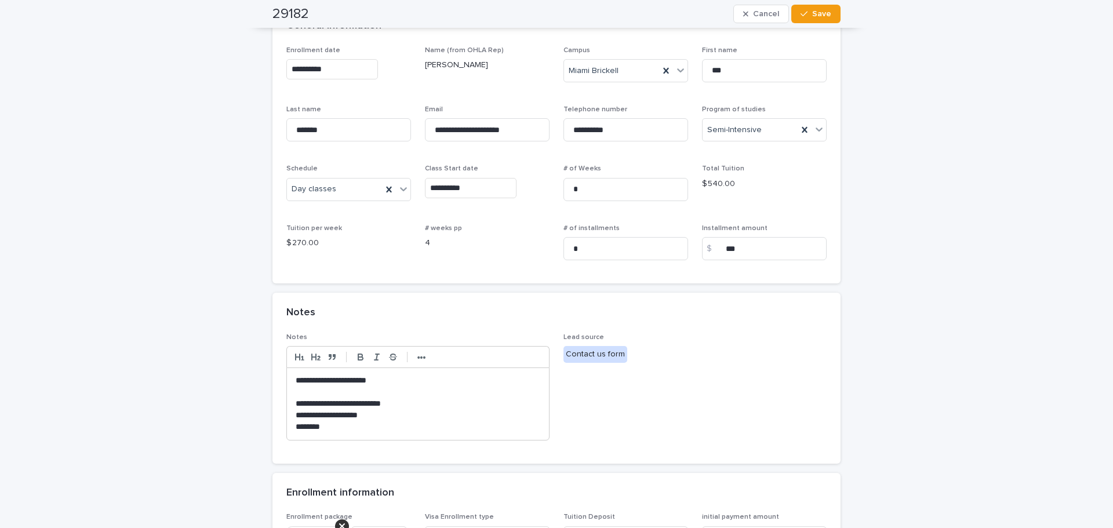
scroll to position [0, 0]
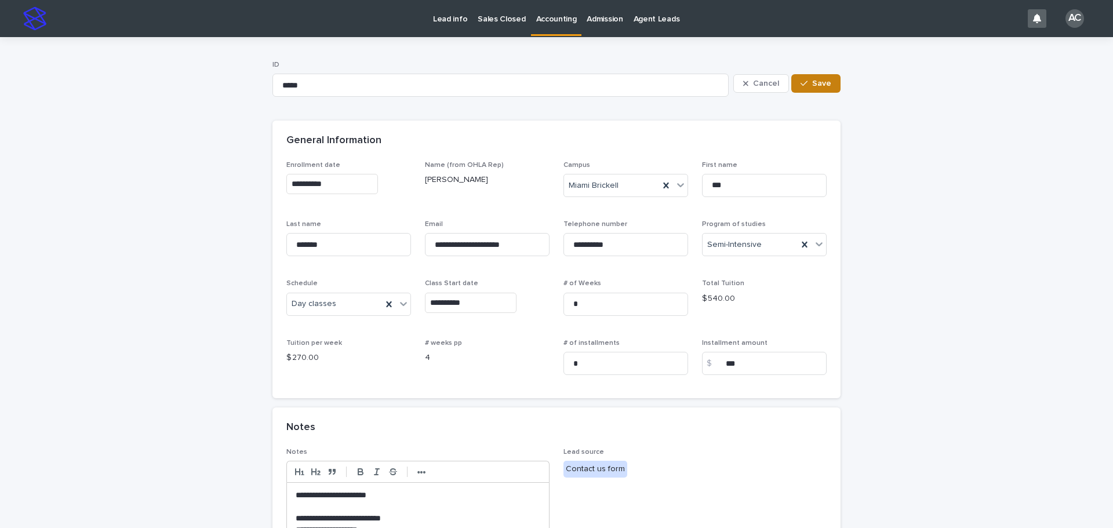
click at [828, 86] on button "Save" at bounding box center [815, 83] width 49 height 19
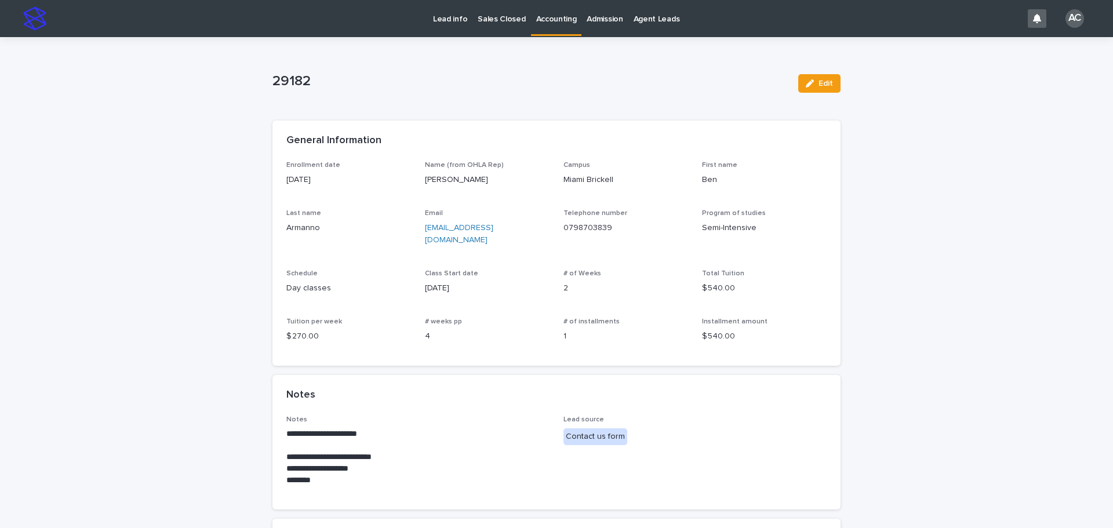
click at [558, 18] on p "Accounting" at bounding box center [556, 12] width 41 height 24
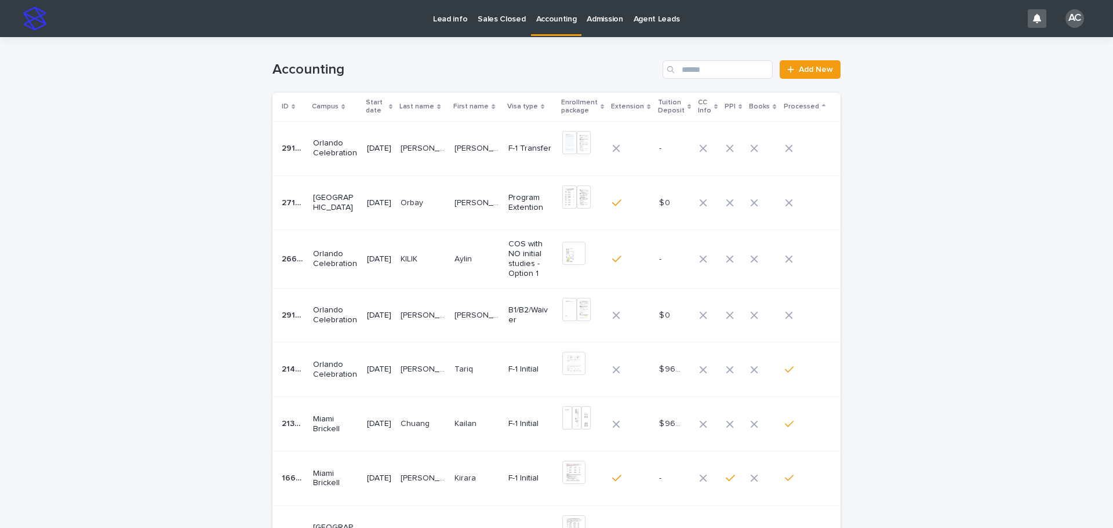
click at [433, 145] on p "[PERSON_NAME] [PERSON_NAME]" at bounding box center [423, 147] width 47 height 12
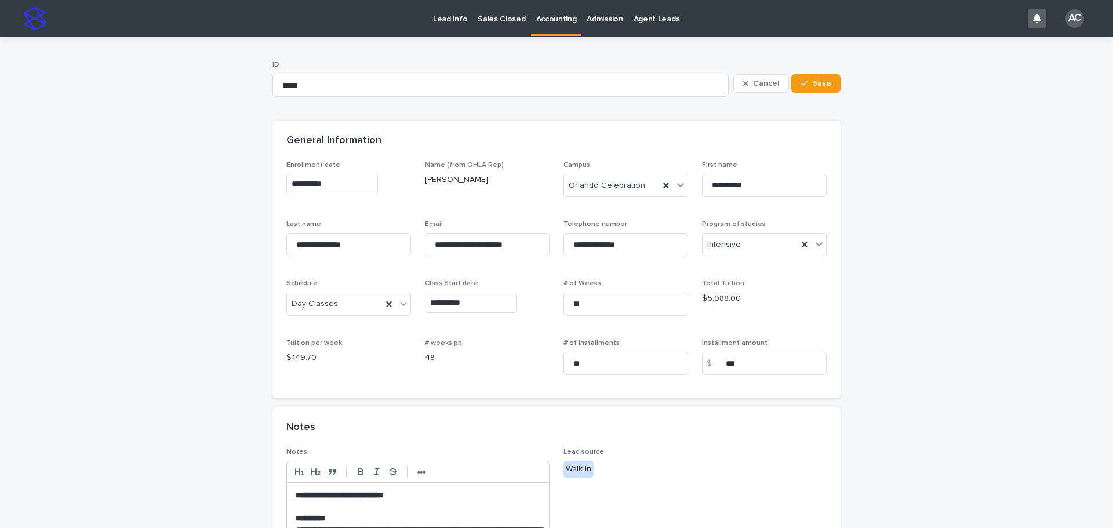
click at [553, 28] on link "Accounting" at bounding box center [556, 17] width 51 height 34
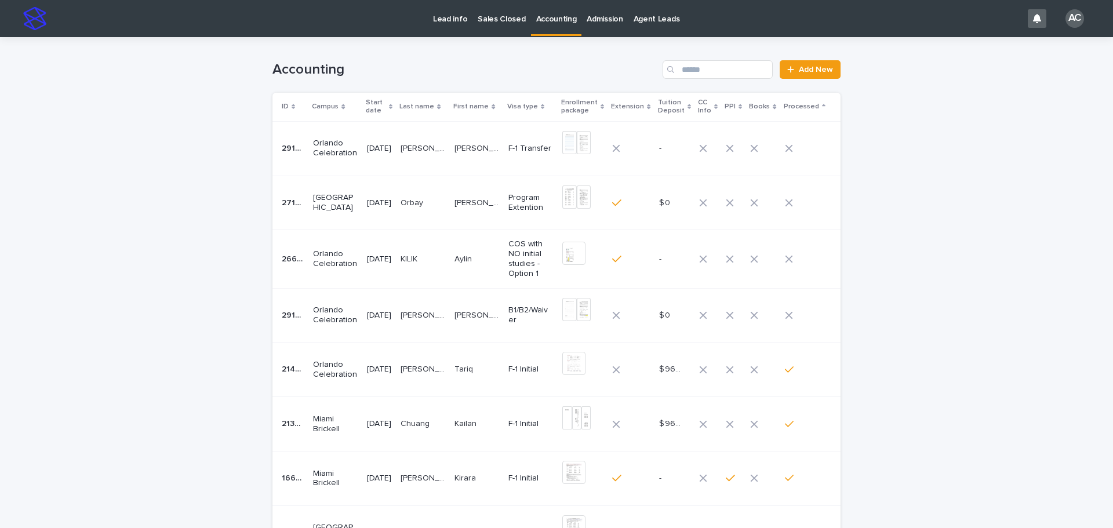
click at [557, 20] on p "Accounting" at bounding box center [556, 12] width 41 height 24
